Goal: Task Accomplishment & Management: Use online tool/utility

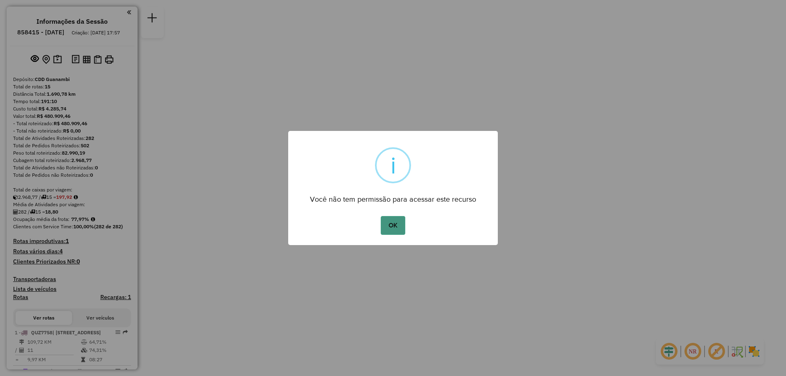
click at [396, 226] on button "OK" at bounding box center [393, 225] width 24 height 19
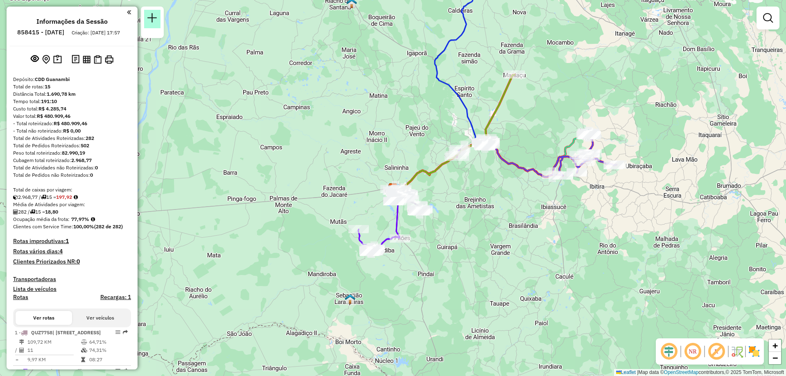
click at [155, 24] on link at bounding box center [152, 19] width 16 height 18
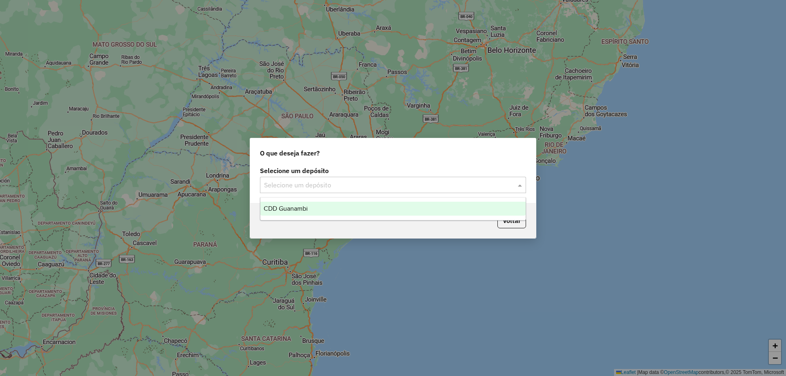
click at [379, 189] on input "text" at bounding box center [384, 185] width 241 height 10
click at [366, 209] on div "CDD Guanambi" at bounding box center [392, 209] width 265 height 14
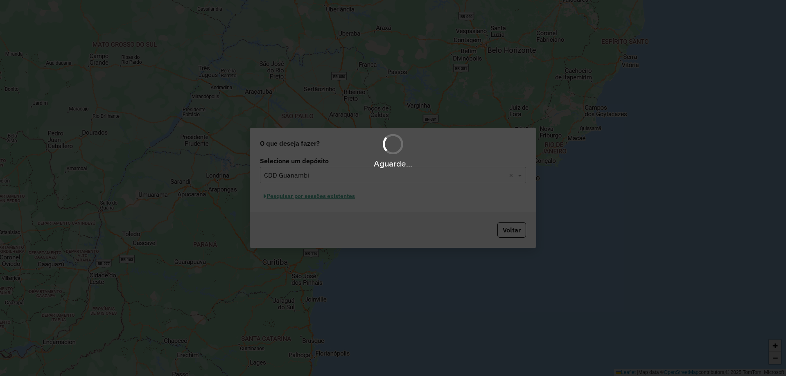
click at [335, 194] on div "Aguarde..." at bounding box center [393, 188] width 786 height 376
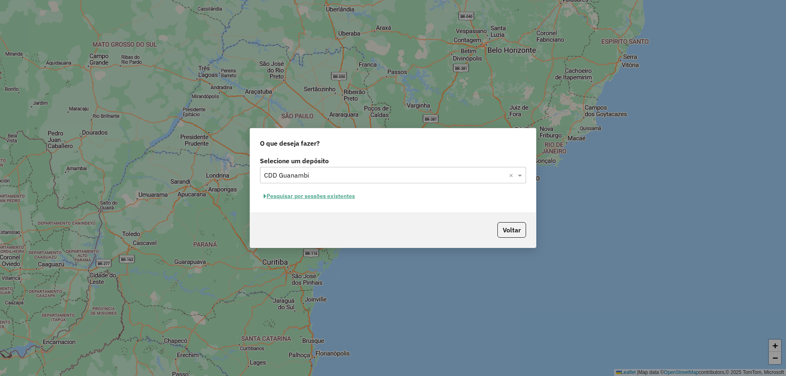
click at [332, 193] on button "Pesquisar por sessões existentes" at bounding box center [309, 196] width 99 height 13
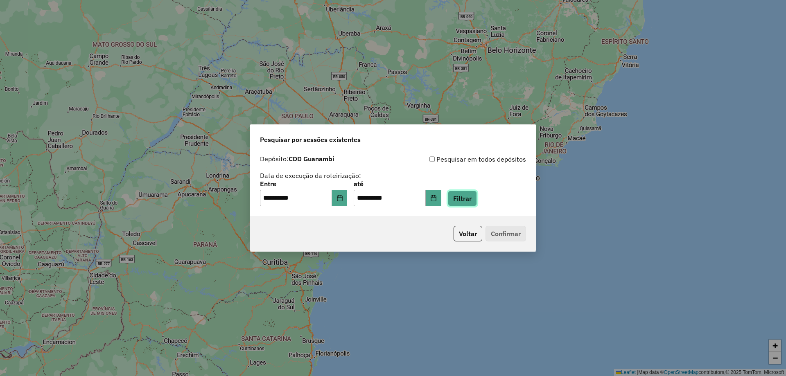
click at [469, 198] on button "Filtrar" at bounding box center [462, 199] width 29 height 16
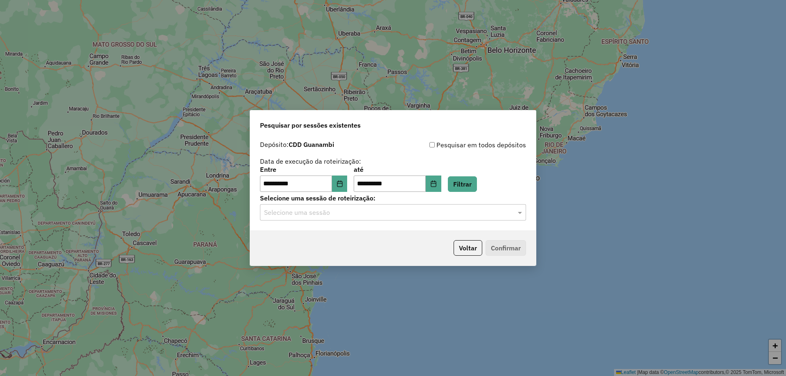
click at [412, 210] on input "text" at bounding box center [384, 213] width 241 height 10
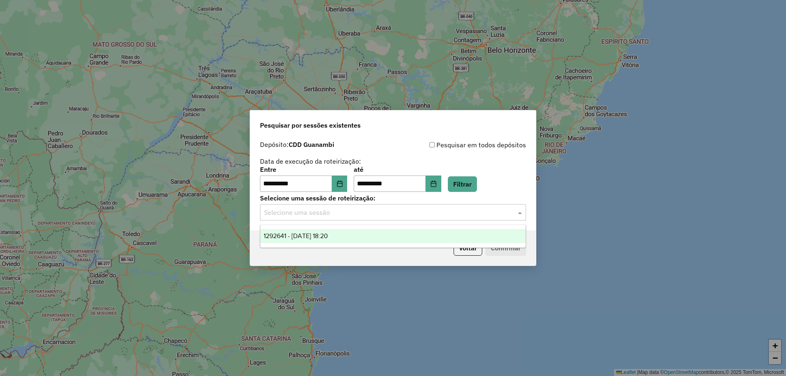
click at [328, 232] on span "1292641 - 11/10/2025 18:20" at bounding box center [296, 235] width 64 height 7
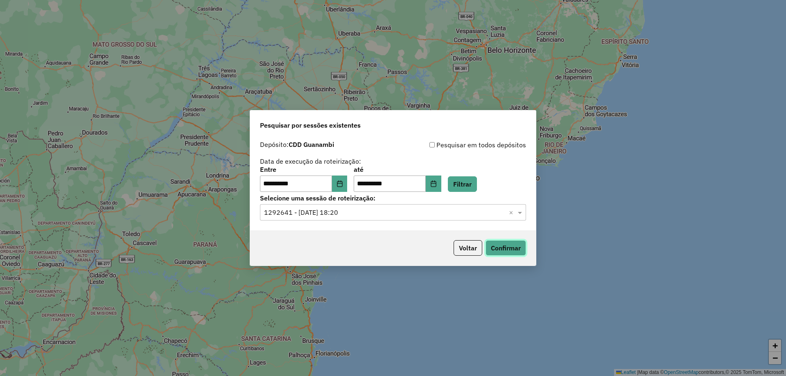
click at [499, 246] on button "Confirmar" at bounding box center [505, 248] width 41 height 16
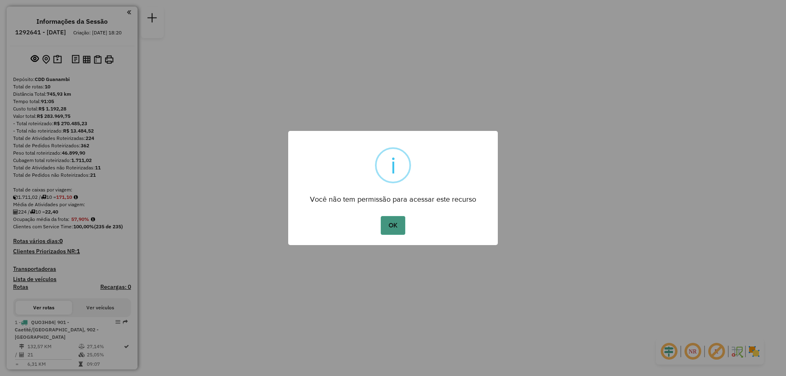
click at [387, 234] on button "OK" at bounding box center [393, 225] width 24 height 19
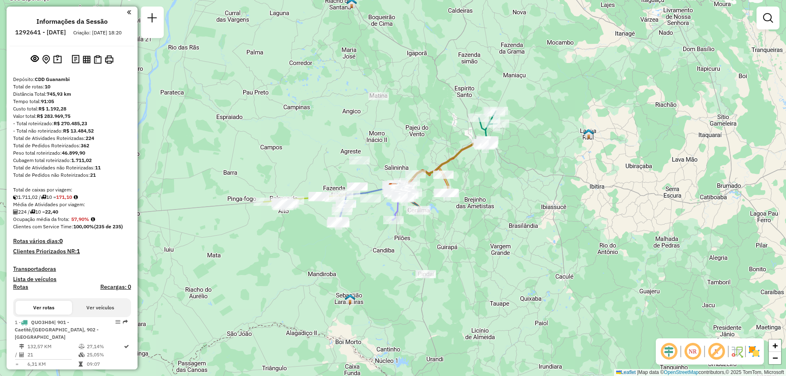
scroll to position [123, 0]
